Goal: Task Accomplishment & Management: Use online tool/utility

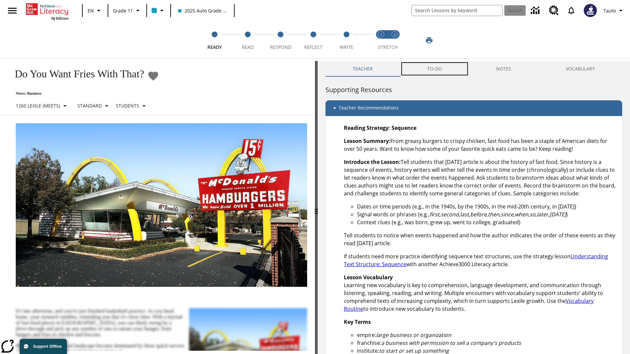
click at [435, 69] on button "TO-DO" at bounding box center [434, 69] width 69 height 16
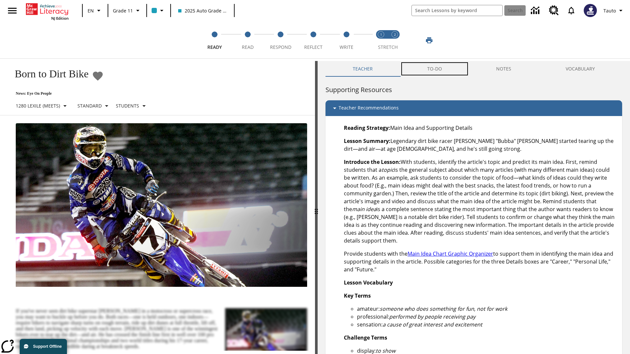
click at [435, 69] on button "TO-DO" at bounding box center [434, 69] width 69 height 16
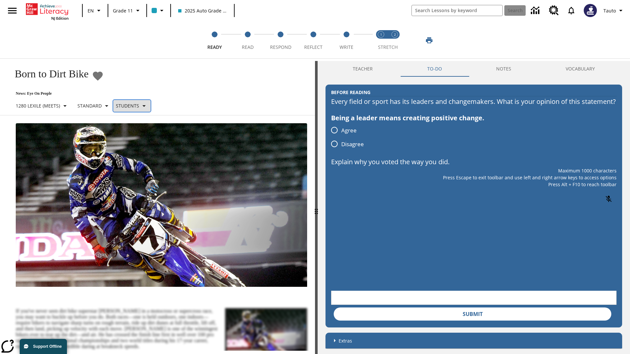
click at [135, 106] on p "Students" at bounding box center [127, 105] width 23 height 7
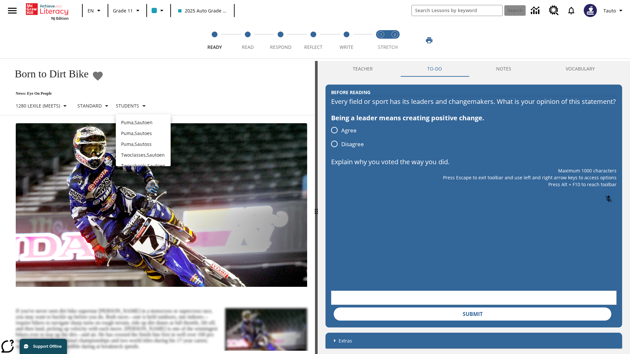
click at [315, 177] on div at bounding box center [315, 177] width 630 height 354
